Goal: Information Seeking & Learning: Compare options

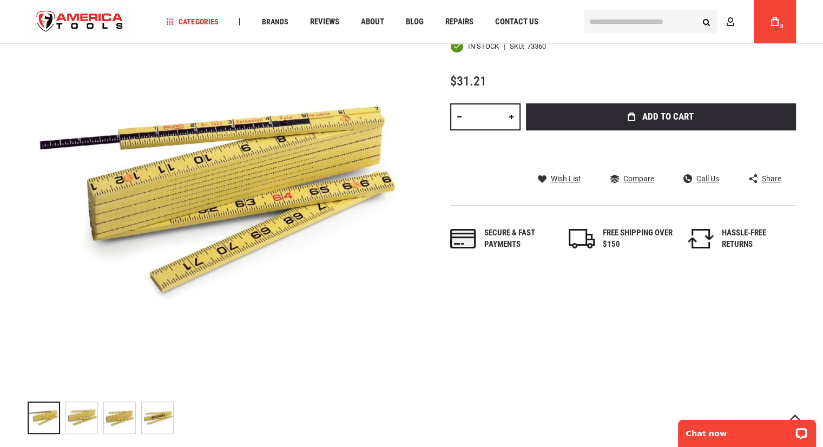
scroll to position [153, 0]
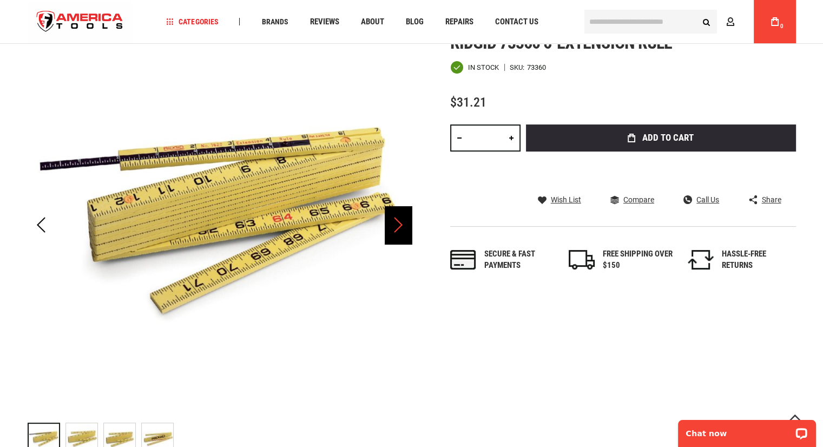
click at [395, 234] on div "Next" at bounding box center [398, 225] width 27 height 38
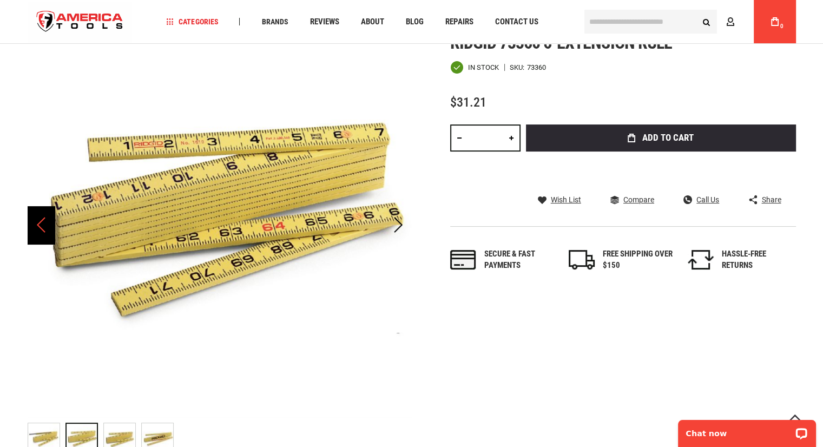
click at [38, 227] on div "Previous" at bounding box center [41, 225] width 27 height 38
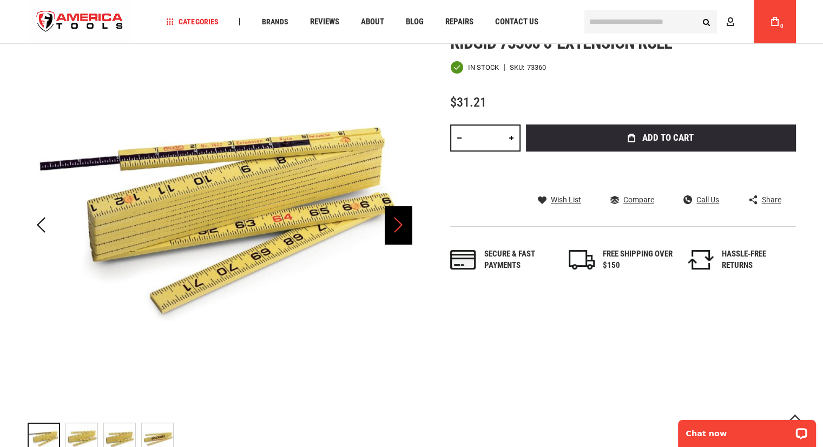
click at [402, 228] on div "Next" at bounding box center [398, 225] width 27 height 38
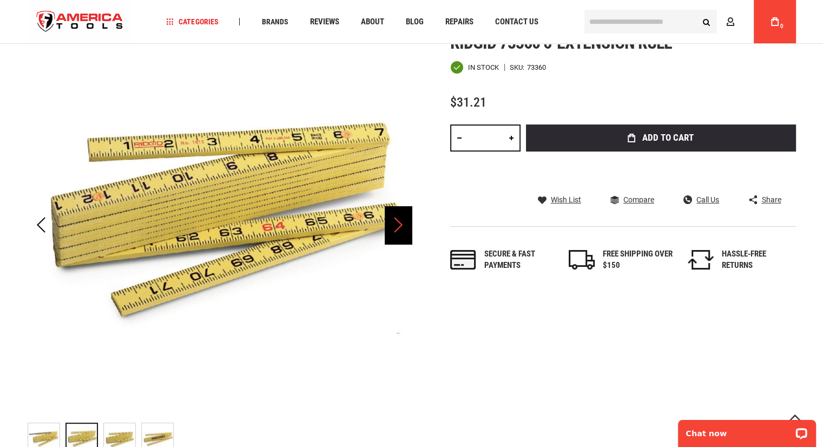
click at [398, 230] on div "Next" at bounding box center [398, 225] width 27 height 38
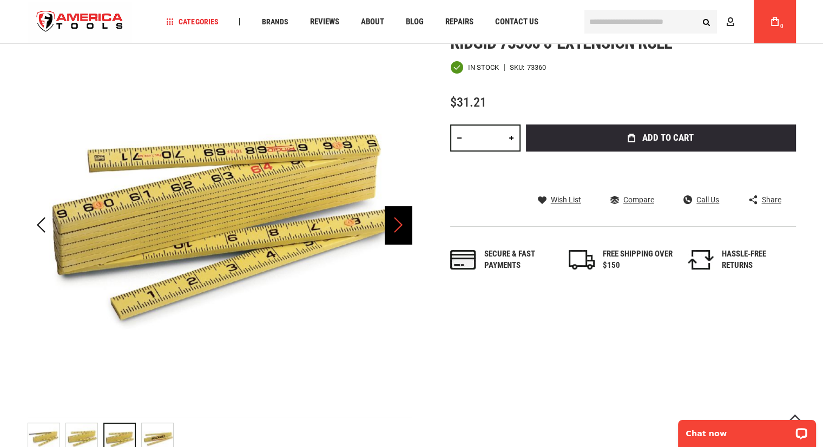
click at [398, 230] on div "Next" at bounding box center [398, 225] width 27 height 38
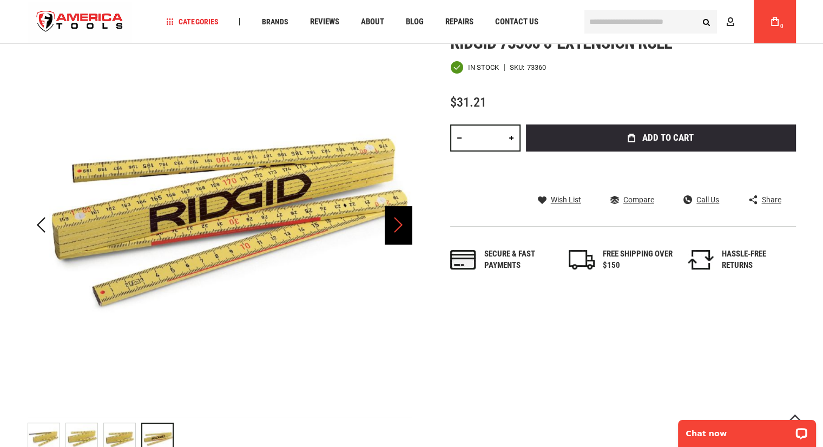
click at [398, 230] on div "Next" at bounding box center [398, 225] width 27 height 38
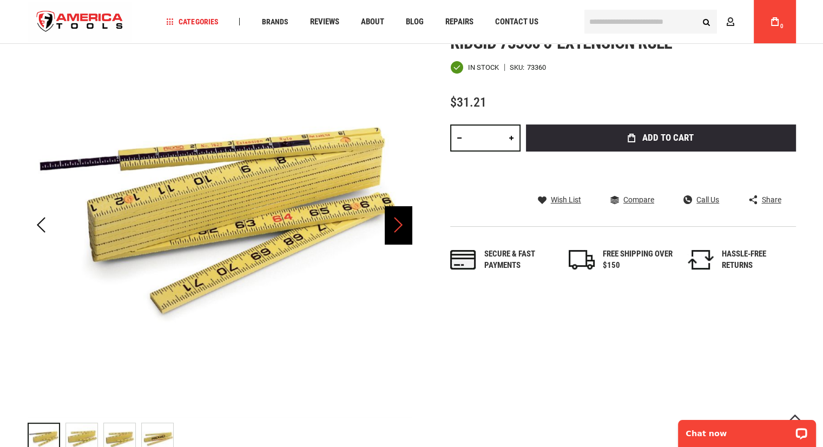
click at [398, 230] on div "Next" at bounding box center [398, 225] width 27 height 38
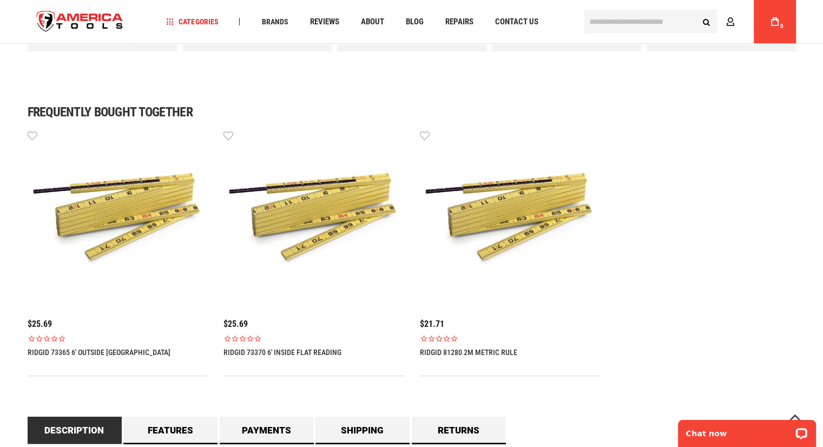
scroll to position [658, 0]
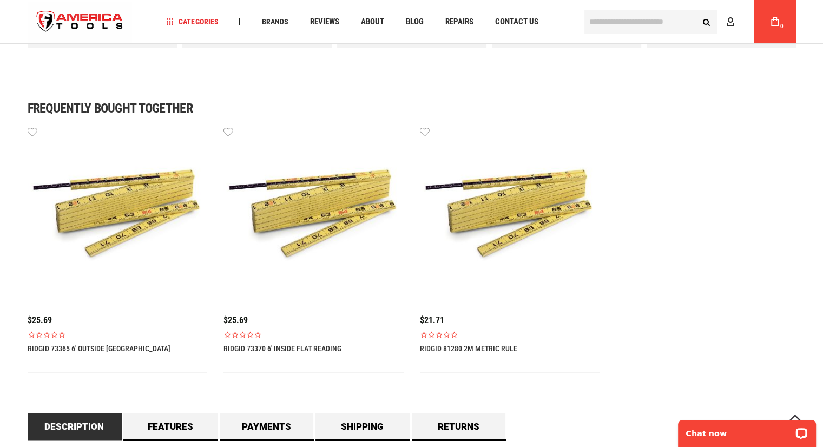
click at [338, 222] on img at bounding box center [314, 216] width 180 height 180
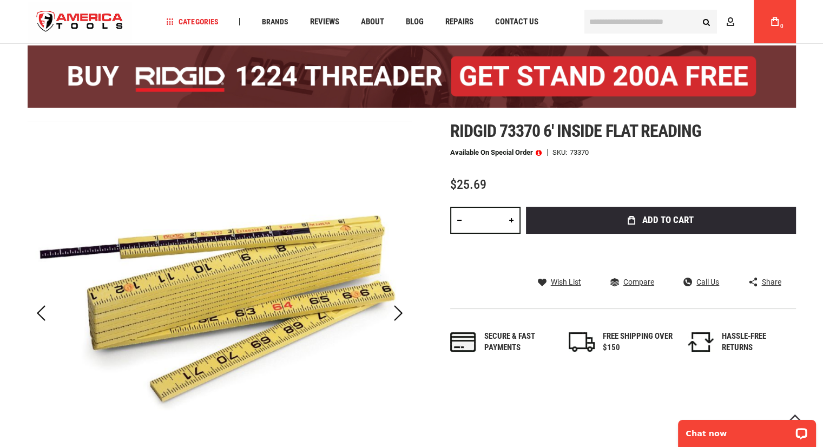
scroll to position [116, 0]
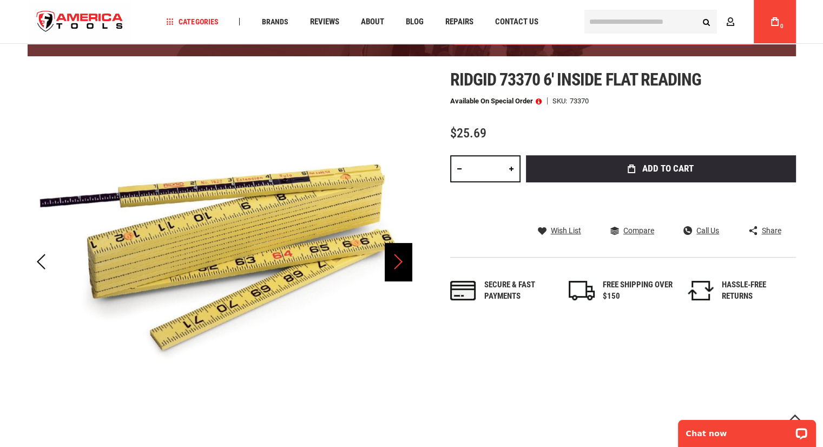
click at [396, 260] on div "Next" at bounding box center [398, 262] width 27 height 38
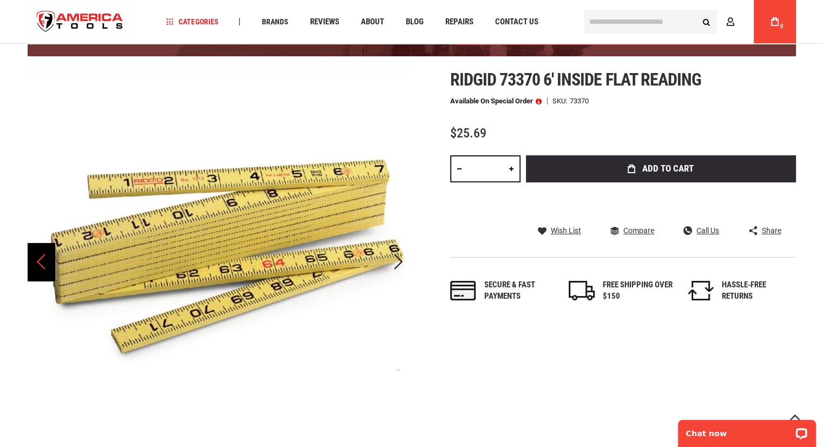
click at [35, 260] on div "Previous" at bounding box center [41, 262] width 27 height 38
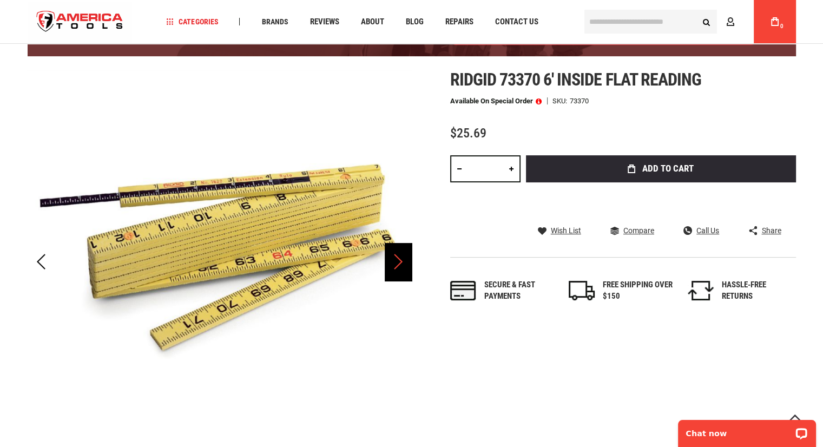
click at [402, 267] on div "Next" at bounding box center [398, 262] width 27 height 38
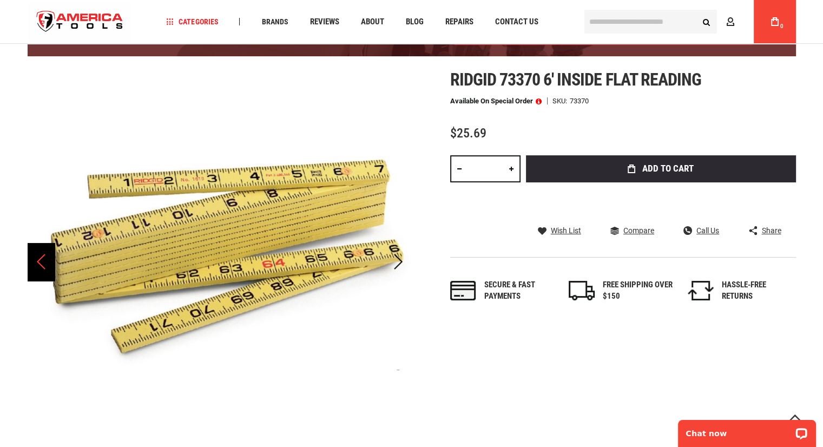
click at [28, 265] on div "Previous" at bounding box center [41, 262] width 27 height 38
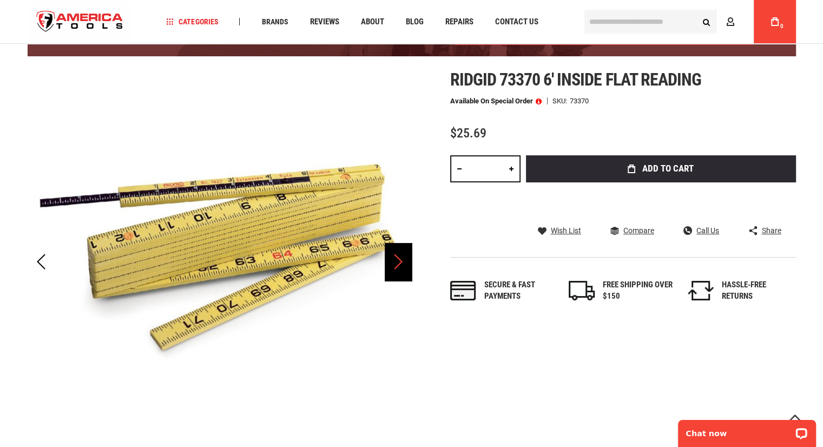
click at [394, 265] on div "Next" at bounding box center [398, 262] width 27 height 38
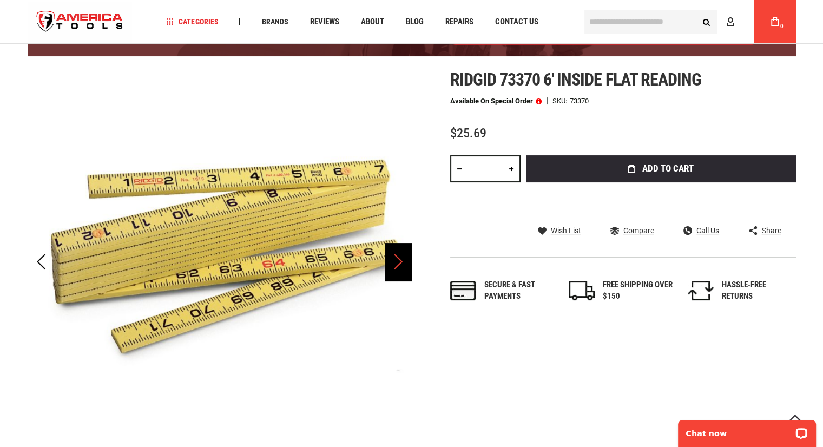
click at [394, 265] on div "Next" at bounding box center [398, 262] width 27 height 38
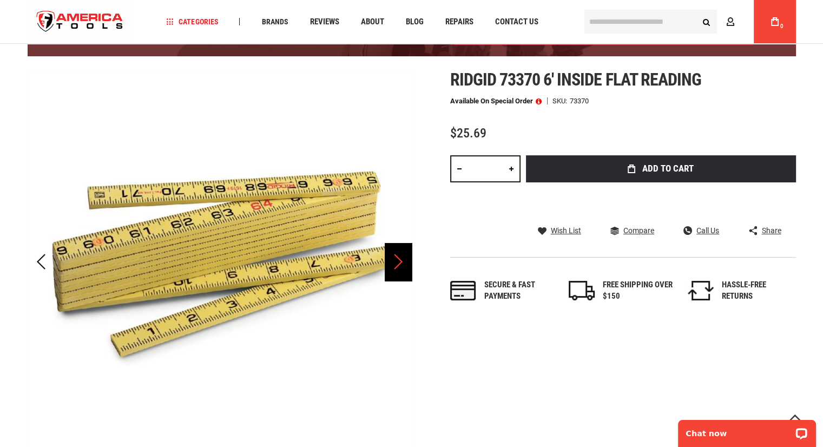
click at [394, 265] on div "Next" at bounding box center [398, 262] width 27 height 38
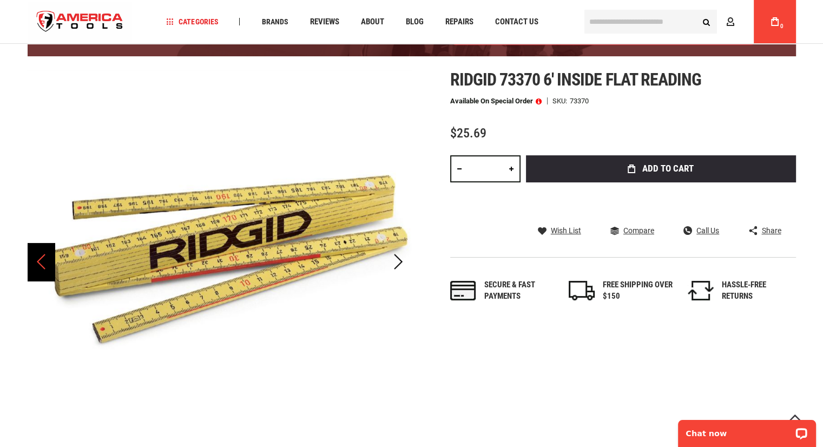
click at [35, 263] on div "Previous" at bounding box center [41, 262] width 27 height 38
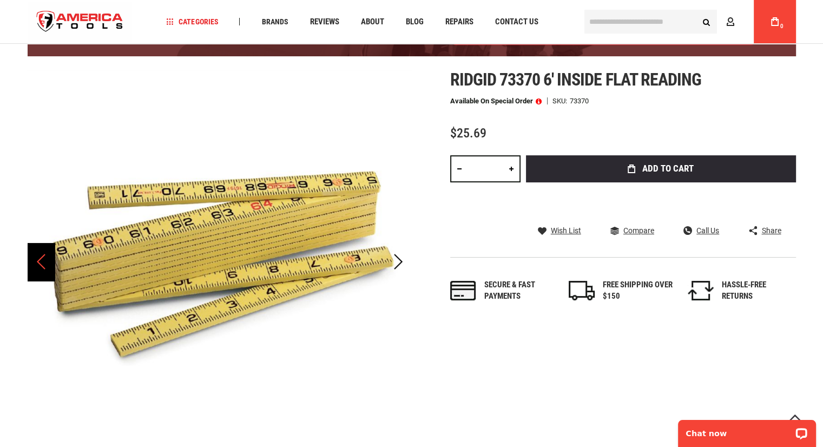
click at [35, 263] on div "Previous" at bounding box center [41, 262] width 27 height 38
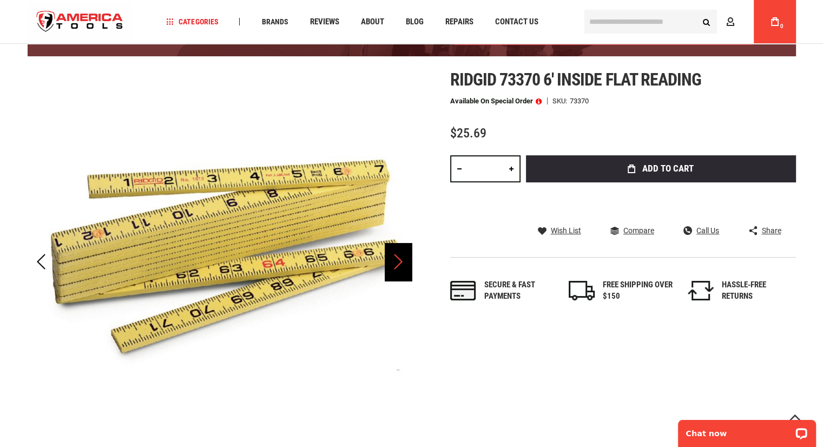
click at [391, 267] on div "Next" at bounding box center [398, 262] width 27 height 38
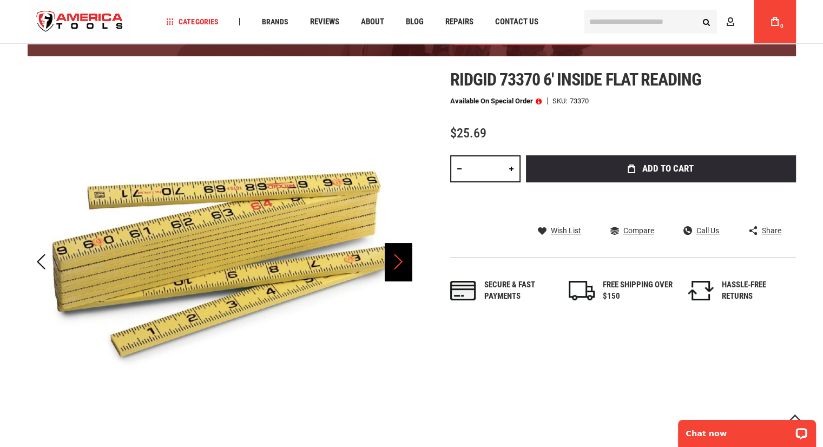
click at [396, 263] on div "Next" at bounding box center [398, 262] width 27 height 38
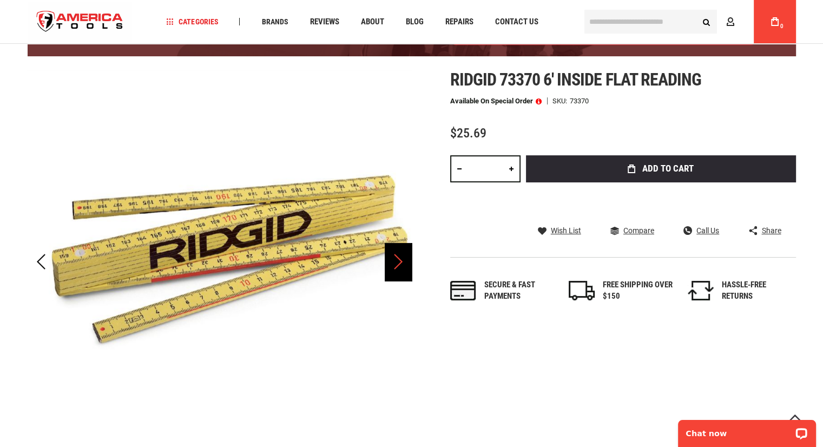
click at [396, 263] on div "Next" at bounding box center [398, 262] width 27 height 38
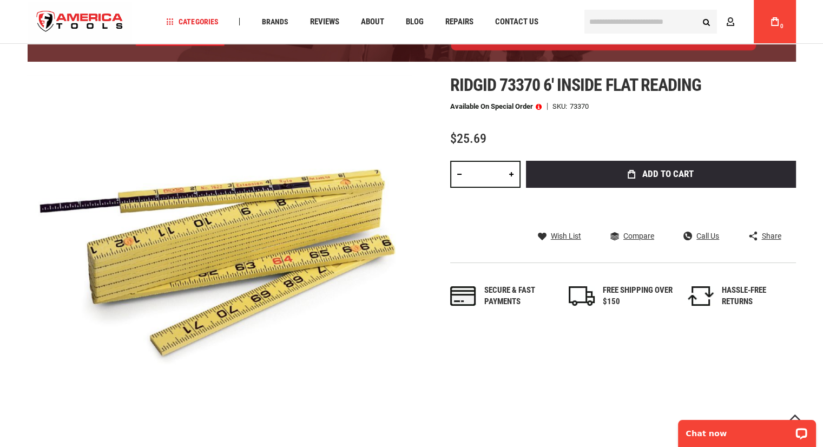
scroll to position [116, 0]
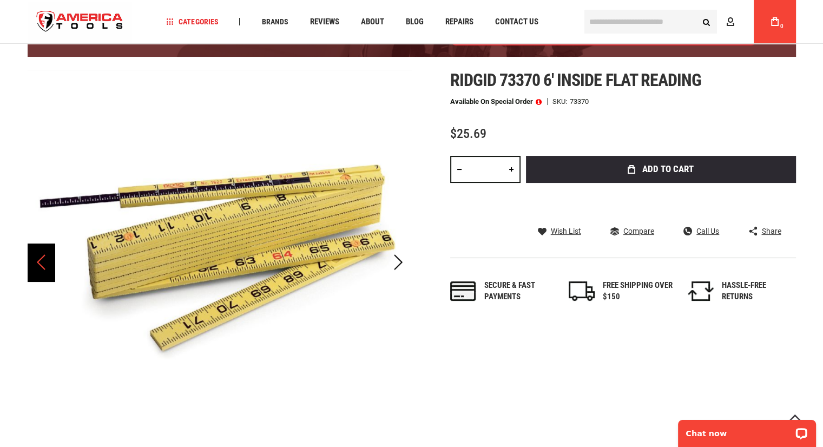
click at [45, 272] on div "Previous" at bounding box center [41, 263] width 27 height 38
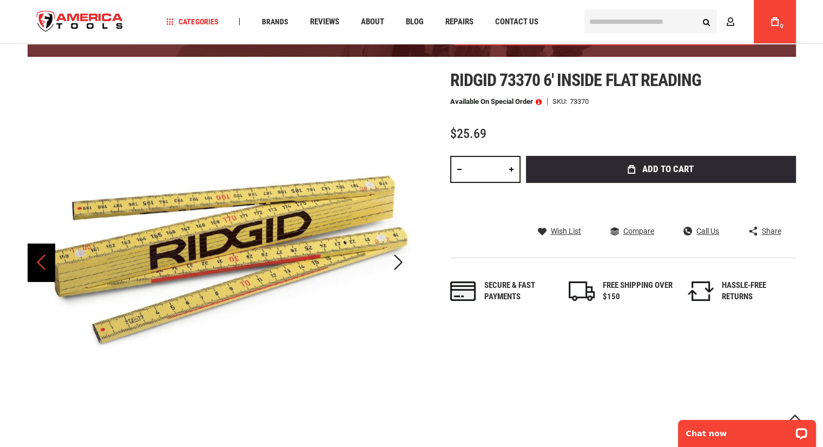
click at [45, 272] on div "Previous" at bounding box center [41, 263] width 27 height 38
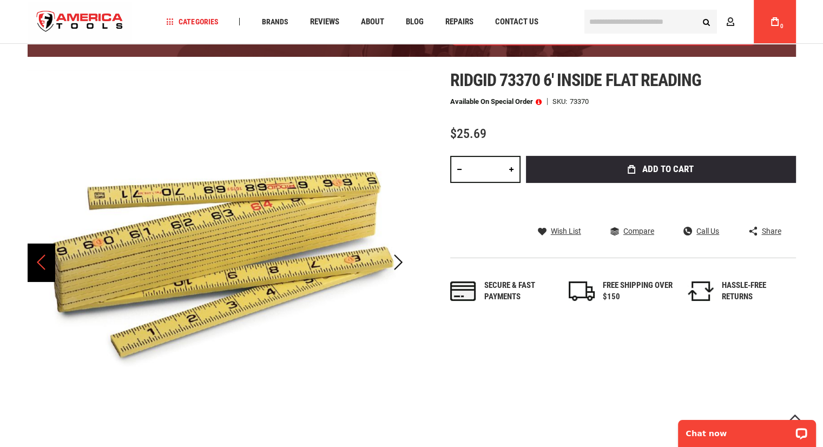
click at [45, 274] on div "Previous" at bounding box center [41, 263] width 27 height 38
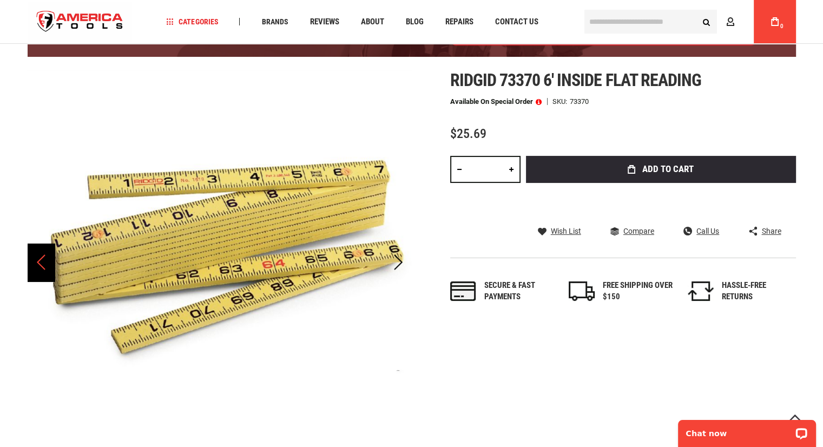
click at [45, 274] on div "Previous" at bounding box center [41, 263] width 27 height 38
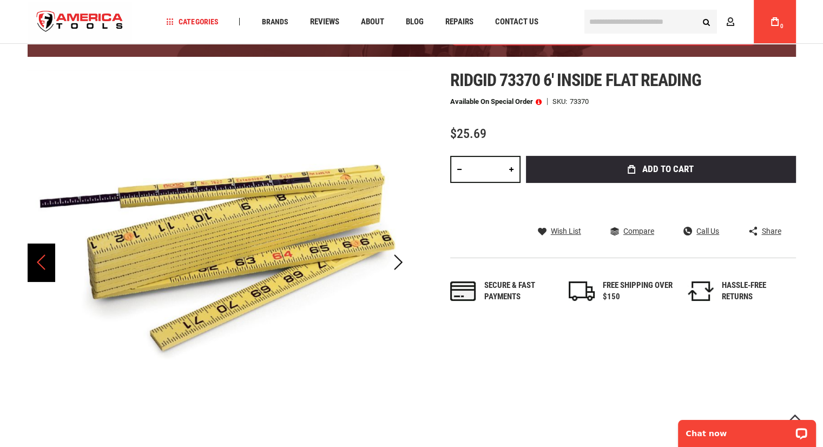
click at [45, 274] on div "Previous" at bounding box center [41, 263] width 27 height 38
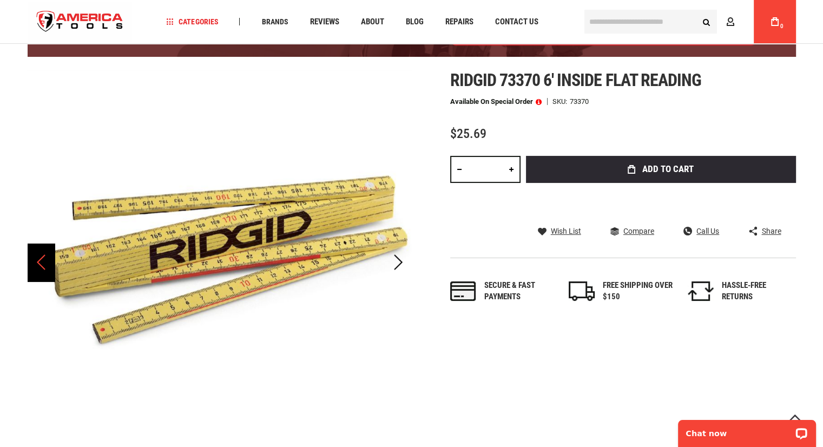
click at [45, 274] on div "Previous" at bounding box center [41, 263] width 27 height 38
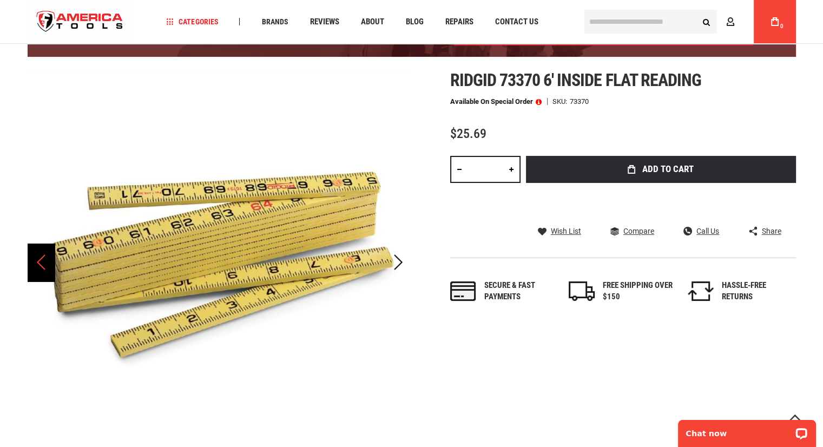
click at [45, 274] on div "Previous" at bounding box center [41, 263] width 27 height 38
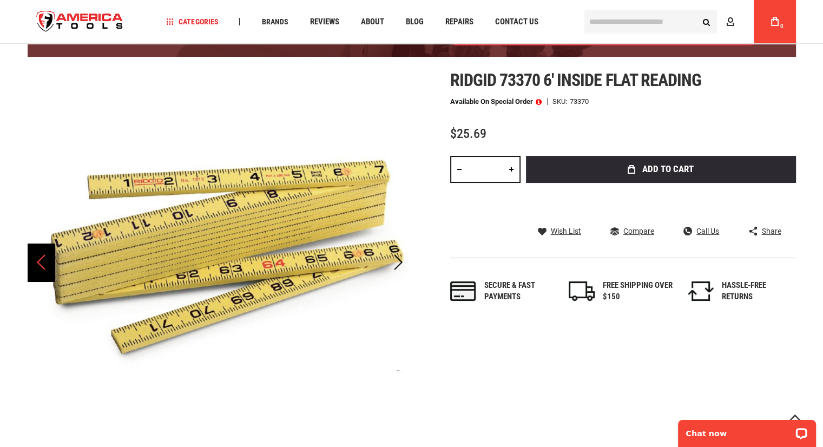
click at [45, 274] on div "Previous" at bounding box center [41, 263] width 27 height 38
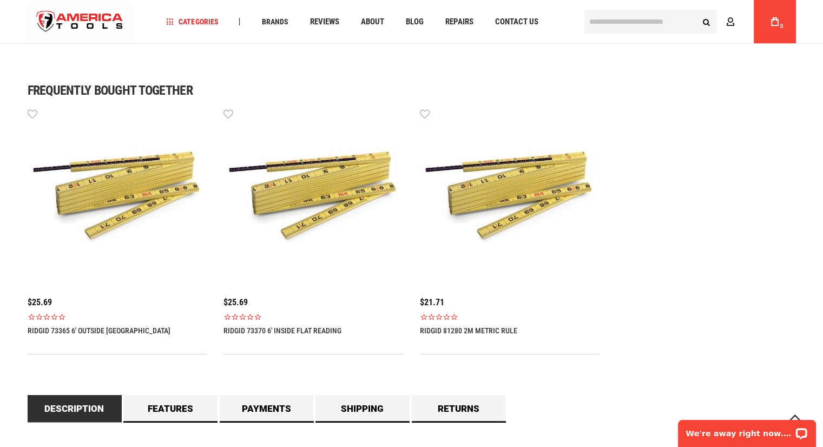
scroll to position [684, 0]
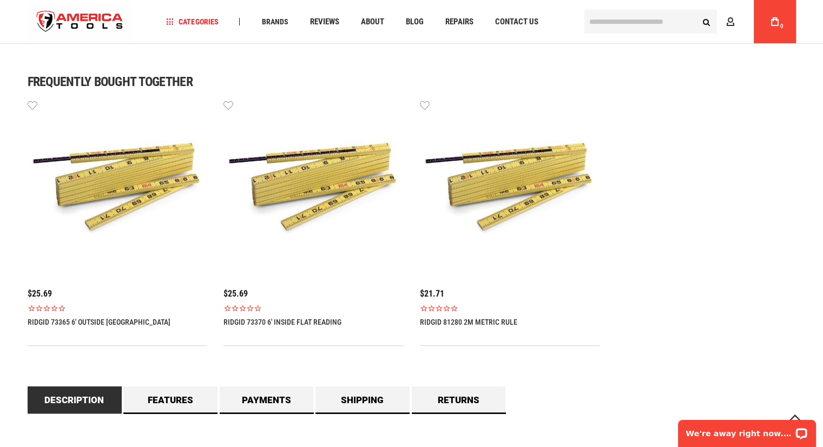
click at [66, 319] on link "RIDGID 73365 6' OUTSIDE [GEOGRAPHIC_DATA]" at bounding box center [99, 322] width 143 height 9
click at [253, 323] on link "RIDGID 73370 6' INSIDE FLAT READING" at bounding box center [283, 321] width 118 height 9
